Goal: Task Accomplishment & Management: Complete application form

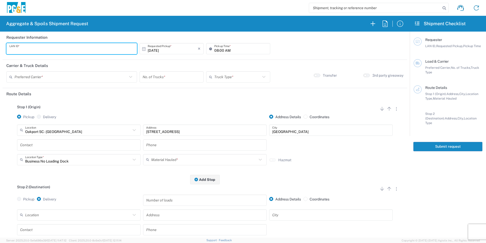
click at [59, 48] on input "text" at bounding box center [71, 48] width 125 height 9
type input "MXPV"
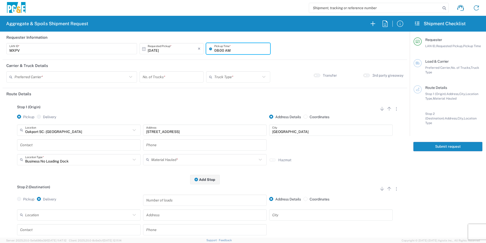
click at [215, 50] on input "08:00 AM" at bounding box center [240, 48] width 53 height 9
type input "05:00 AM"
click at [84, 78] on input "text" at bounding box center [70, 76] width 113 height 9
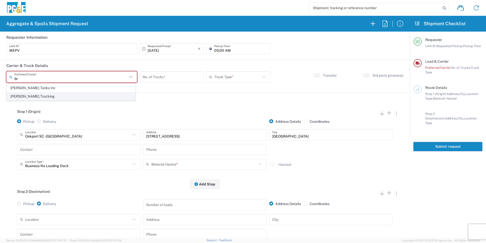
click at [48, 95] on span "[PERSON_NAME] Trucking" at bounding box center [71, 96] width 128 height 8
type input "[PERSON_NAME] Trucking"
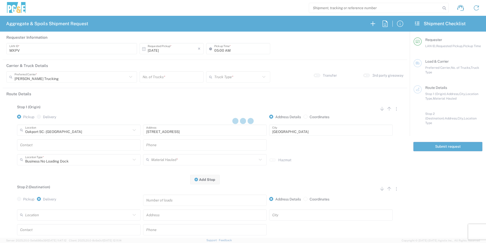
click at [158, 77] on div at bounding box center [243, 121] width 486 height 243
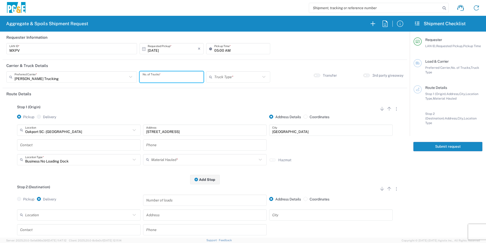
click at [158, 76] on input "number" at bounding box center [172, 76] width 58 height 9
type input "4"
click at [221, 77] on input "text" at bounding box center [237, 76] width 46 height 9
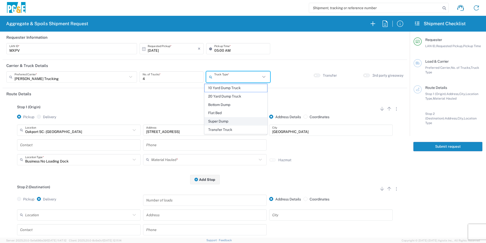
click at [216, 121] on span "Super Dump" at bounding box center [236, 121] width 62 height 8
type input "Super Dump"
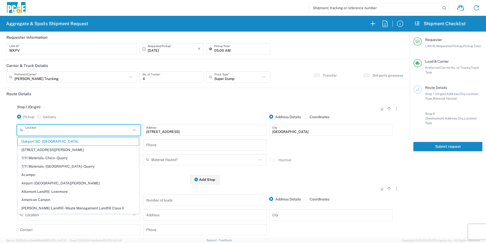
click at [78, 132] on input "text" at bounding box center [78, 129] width 106 height 9
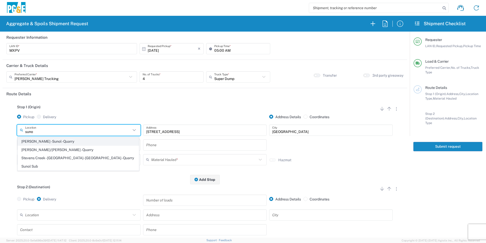
click at [71, 140] on span "[PERSON_NAME] - Sunol - Quarry" at bounding box center [78, 141] width 121 height 8
type input "[PERSON_NAME] - Sunol - Quarry"
type input "[STREET_ADDRESS]"
type input "Sunol"
type input "Quarry"
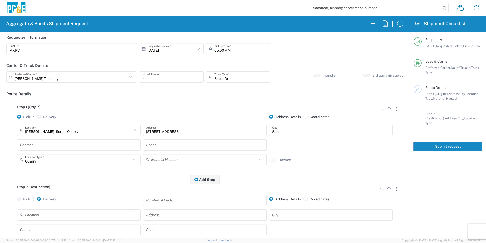
click at [46, 143] on input "text" at bounding box center [78, 144] width 117 height 9
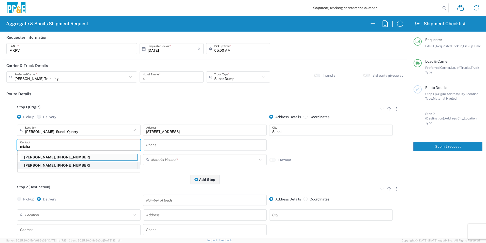
click at [38, 165] on p "[PERSON_NAME], [PHONE_NUMBER]" at bounding box center [78, 165] width 117 height 6
type input "[PERSON_NAME]"
type input "[PHONE_NUMBER]"
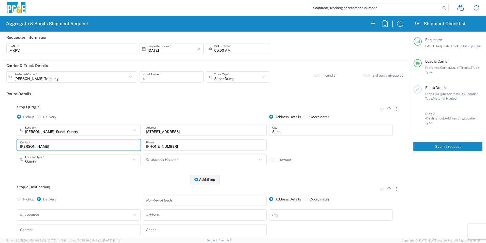
click at [162, 160] on input "text" at bounding box center [204, 159] width 106 height 9
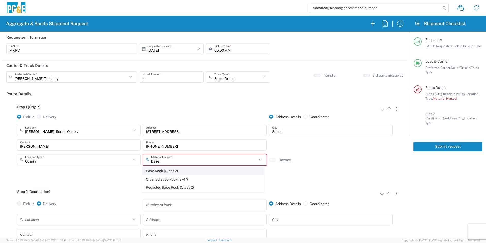
click at [159, 172] on span "Base Rock (Class 2)" at bounding box center [202, 171] width 121 height 8
type input "Base Rock (Class 2)"
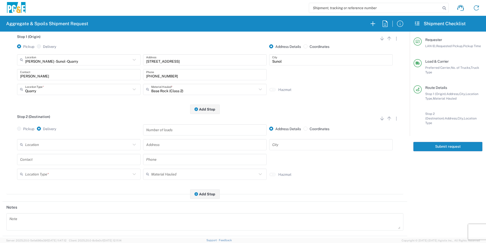
scroll to position [76, 0]
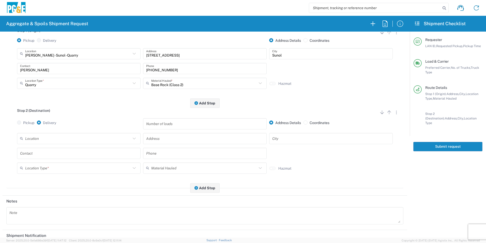
click at [37, 132] on div "Pickup Delivery" at bounding box center [79, 125] width 126 height 15
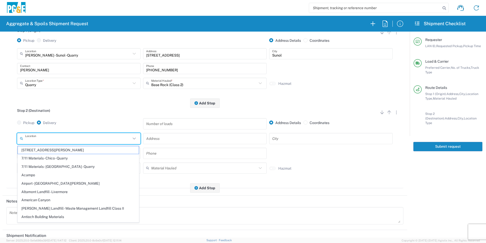
click at [35, 136] on input "text" at bounding box center [78, 138] width 106 height 9
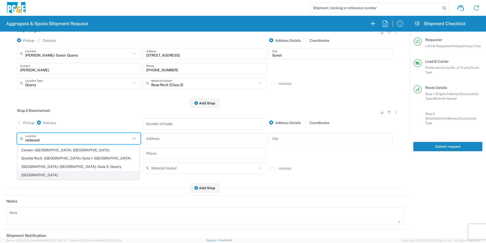
click at [33, 175] on span "[GEOGRAPHIC_DATA]" at bounding box center [78, 175] width 121 height 8
type input "[GEOGRAPHIC_DATA]"
type input "[STREET_ADDRESS]"
type input "[GEOGRAPHIC_DATA]"
type input "Business No Loading Dock"
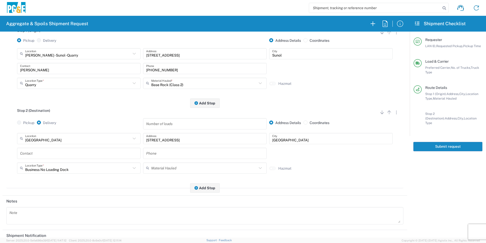
click at [39, 153] on input "text" at bounding box center [78, 153] width 117 height 9
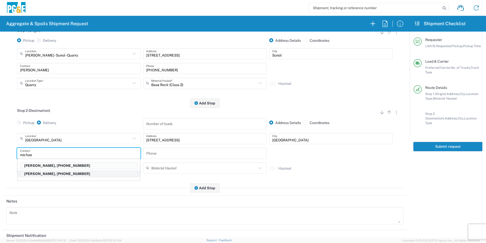
click at [33, 172] on p "[PERSON_NAME], [PHONE_NUMBER]" at bounding box center [78, 173] width 117 height 6
type input "[PERSON_NAME]"
type input "[PHONE_NUMBER]"
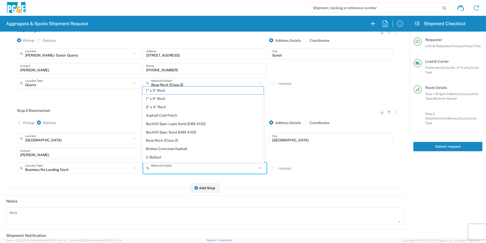
click at [178, 168] on input "text" at bounding box center [204, 167] width 106 height 9
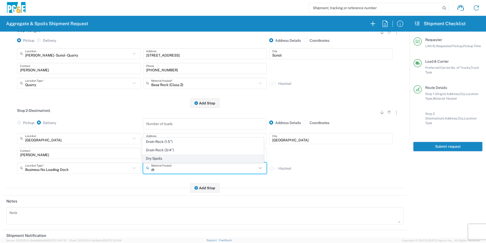
click at [163, 157] on span "Dry Spoils" at bounding box center [202, 158] width 121 height 8
type input "Dry Spoils"
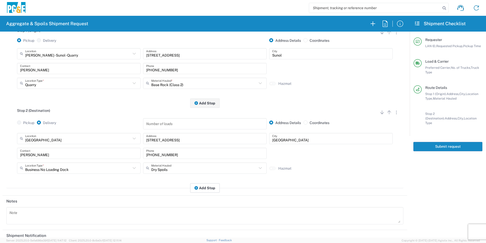
click at [204, 188] on button "Add Stop" at bounding box center [204, 187] width 29 height 9
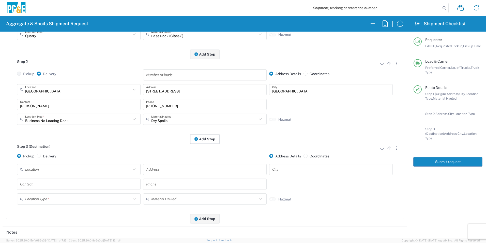
scroll to position [127, 0]
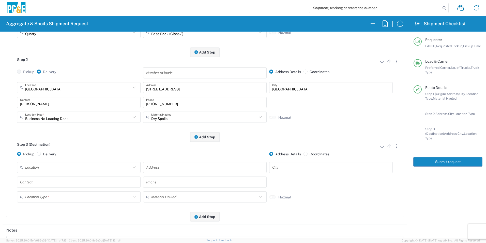
click at [39, 154] on span at bounding box center [39, 154] width 4 height 4
click at [43, 154] on input "Delivery" at bounding box center [44, 153] width 3 height 3
radio input "true"
radio input "false"
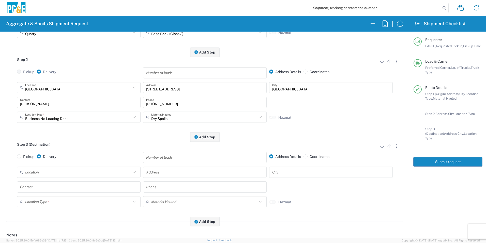
click at [44, 171] on input "text" at bounding box center [78, 172] width 106 height 9
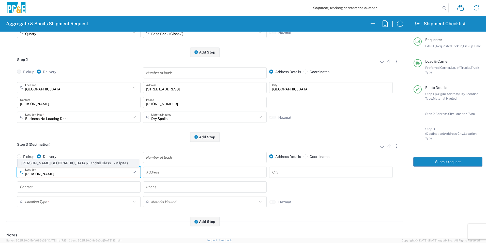
click at [42, 161] on span "[PERSON_NAME][GEOGRAPHIC_DATA] - Landfill Class II - Milpitas" at bounding box center [78, 163] width 121 height 8
type input "[PERSON_NAME][GEOGRAPHIC_DATA] - Landfill Class II - Milpitas"
type input "[STREET_ADDRESS][PERSON_NAME]"
type input "Milpitas"
type input "Landfill"
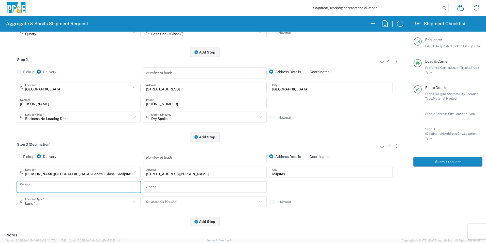
click at [36, 189] on input "text" at bounding box center [78, 186] width 117 height 9
drag, startPoint x: 38, startPoint y: 208, endPoint x: 76, endPoint y: 203, distance: 38.5
click at [38, 208] on p "[PERSON_NAME], [PHONE_NUMBER]" at bounding box center [78, 207] width 117 height 6
type input "[PERSON_NAME]"
type input "[PHONE_NUMBER]"
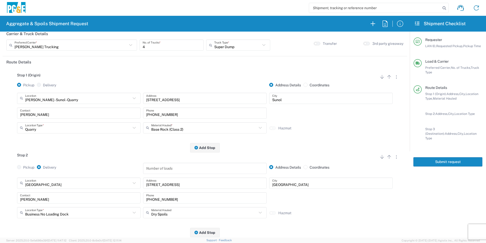
scroll to position [0, 0]
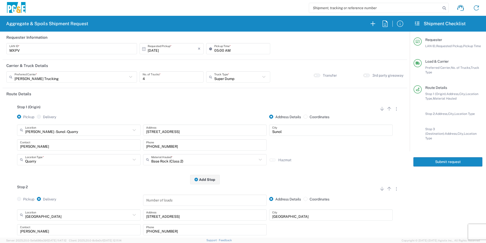
click at [442, 157] on button "Submit request" at bounding box center [447, 161] width 69 height 9
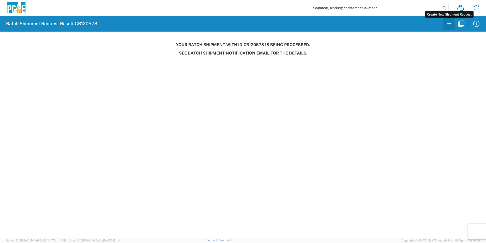
click at [447, 23] on icon "button" at bounding box center [449, 24] width 8 height 8
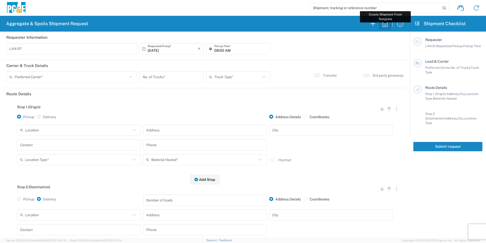
click at [386, 23] on icon "button" at bounding box center [385, 24] width 8 height 8
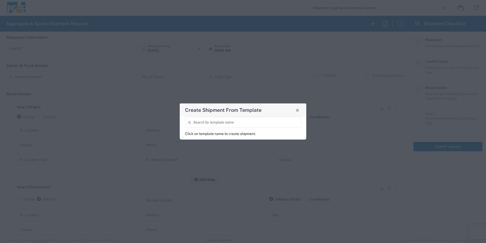
click at [243, 124] on input "search" at bounding box center [245, 122] width 105 height 9
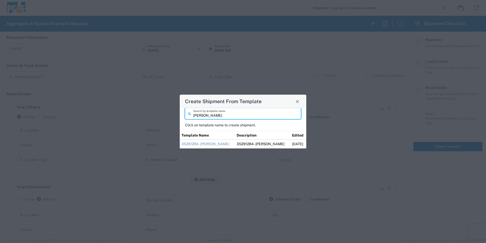
type input "[PERSON_NAME]"
